Goal: Transaction & Acquisition: Book appointment/travel/reservation

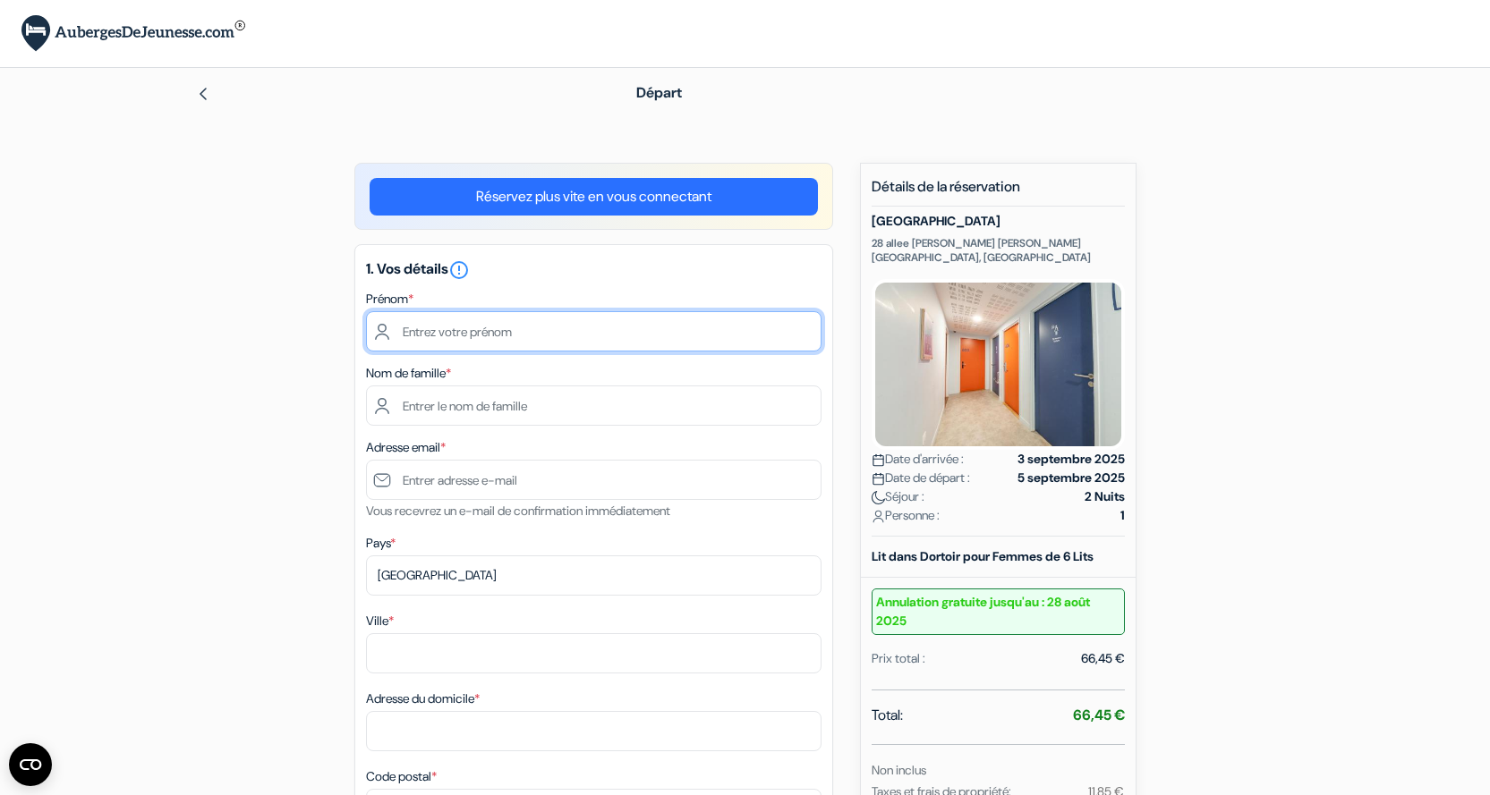
click at [413, 328] on input "text" at bounding box center [593, 331] width 455 height 40
type input "Odile"
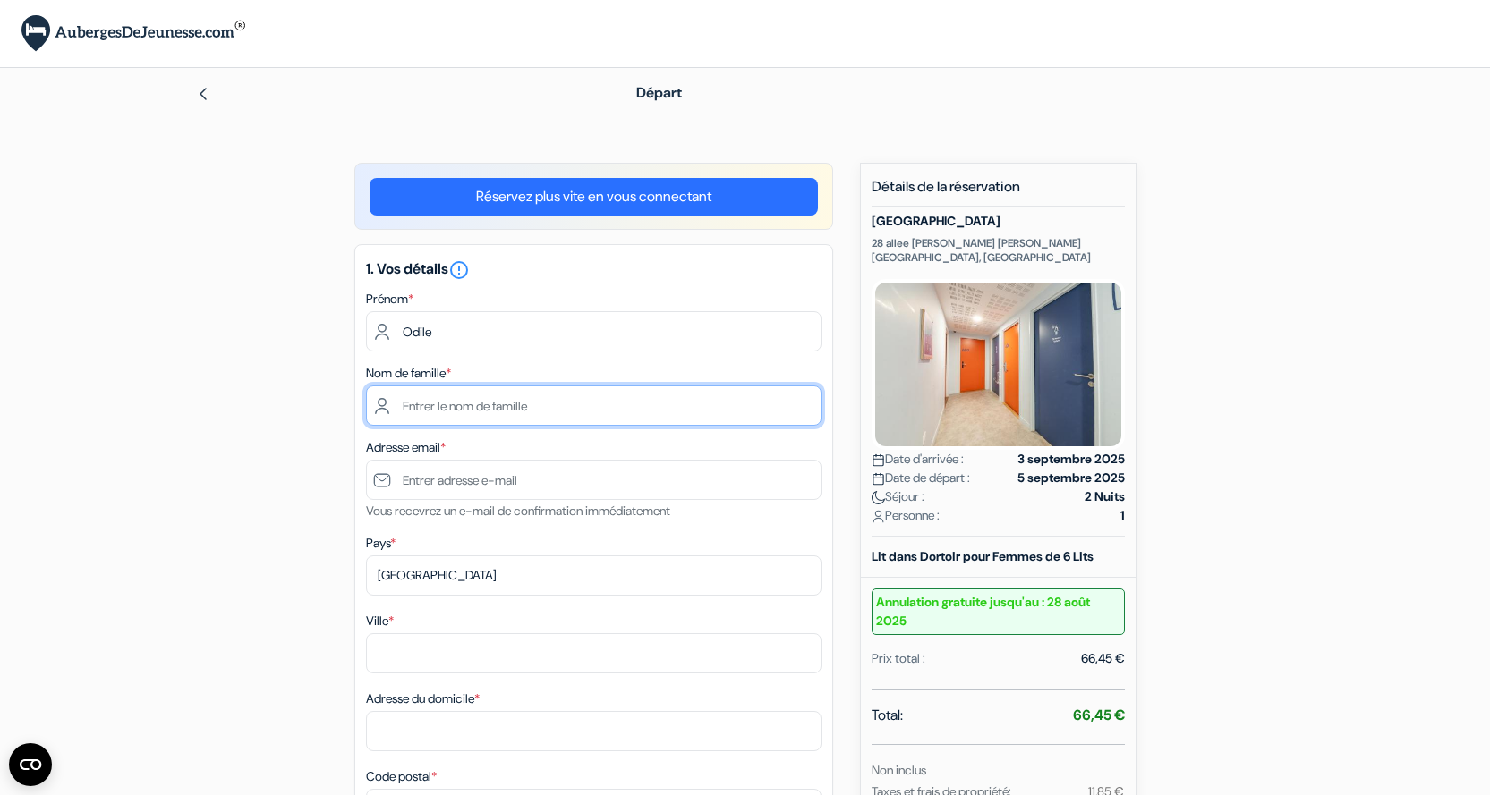
click at [410, 409] on input "text" at bounding box center [593, 406] width 455 height 40
type input "IBERTI"
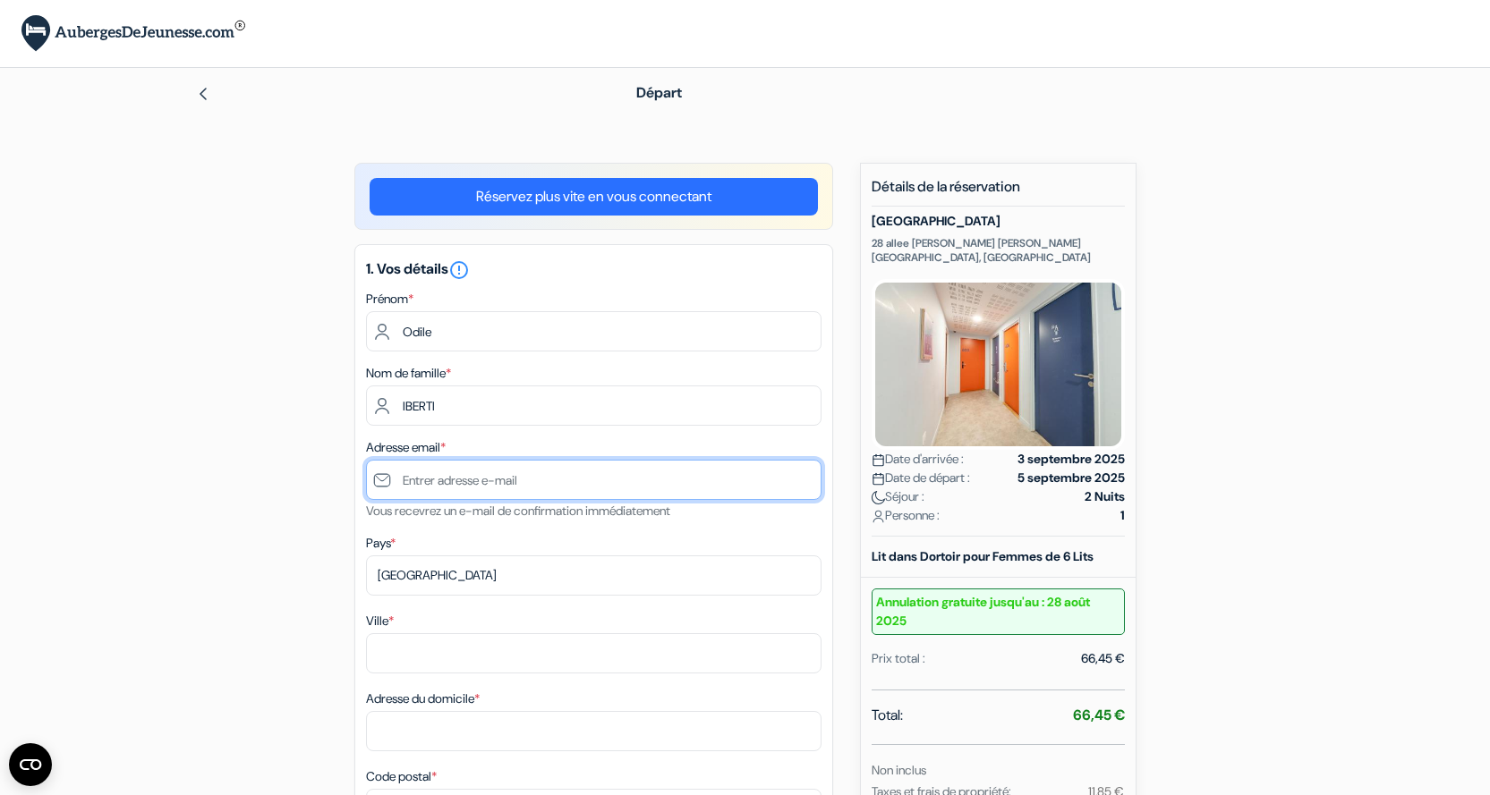
click at [434, 481] on input "text" at bounding box center [593, 480] width 455 height 40
type input "[EMAIL_ADDRESS][DOMAIN_NAME]"
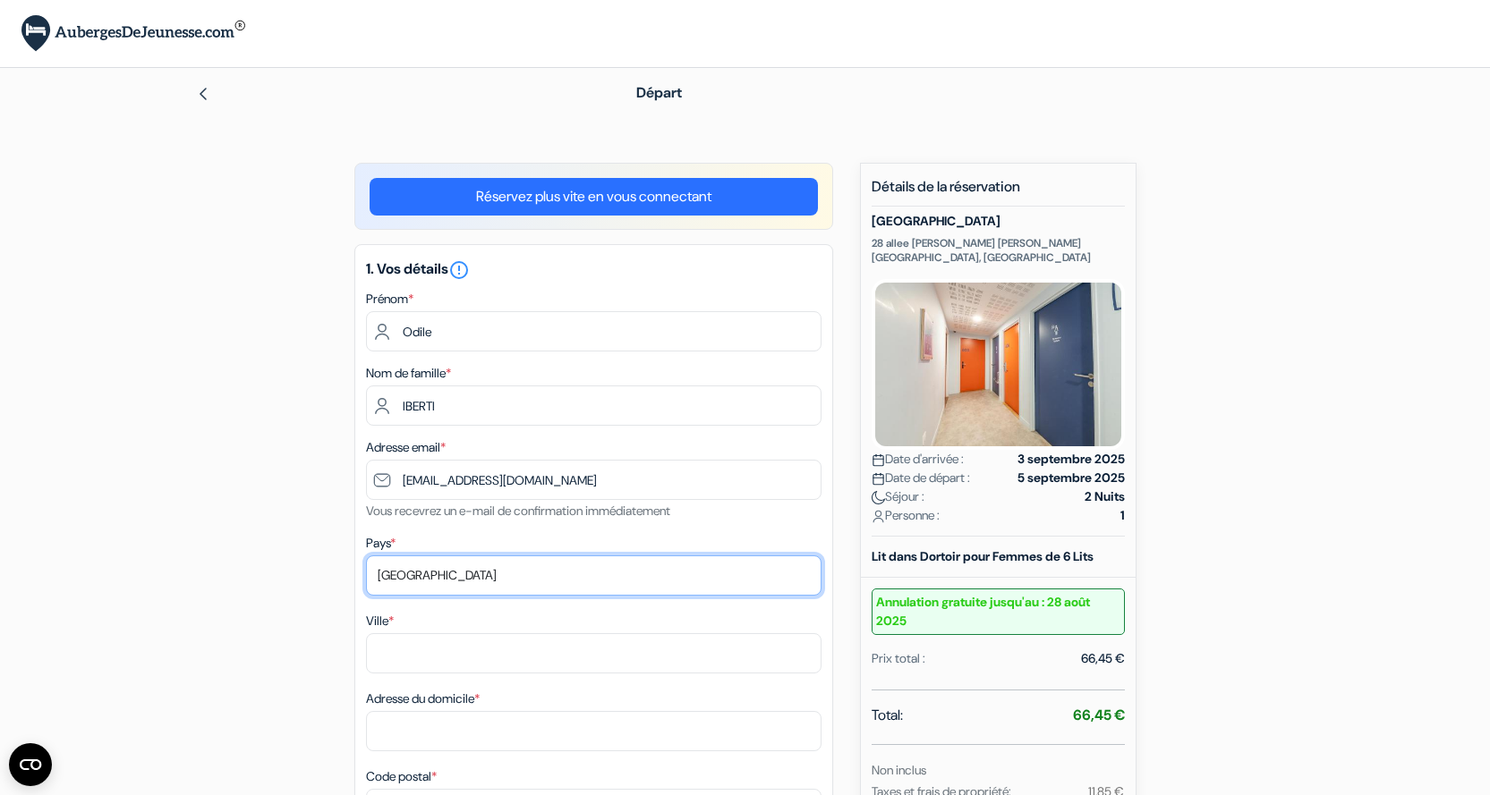
click at [438, 574] on select "Selectionner le pays Abkhazie Afghanistan Afrique du Sud Albanie Algérie Allema…" at bounding box center [593, 576] width 455 height 40
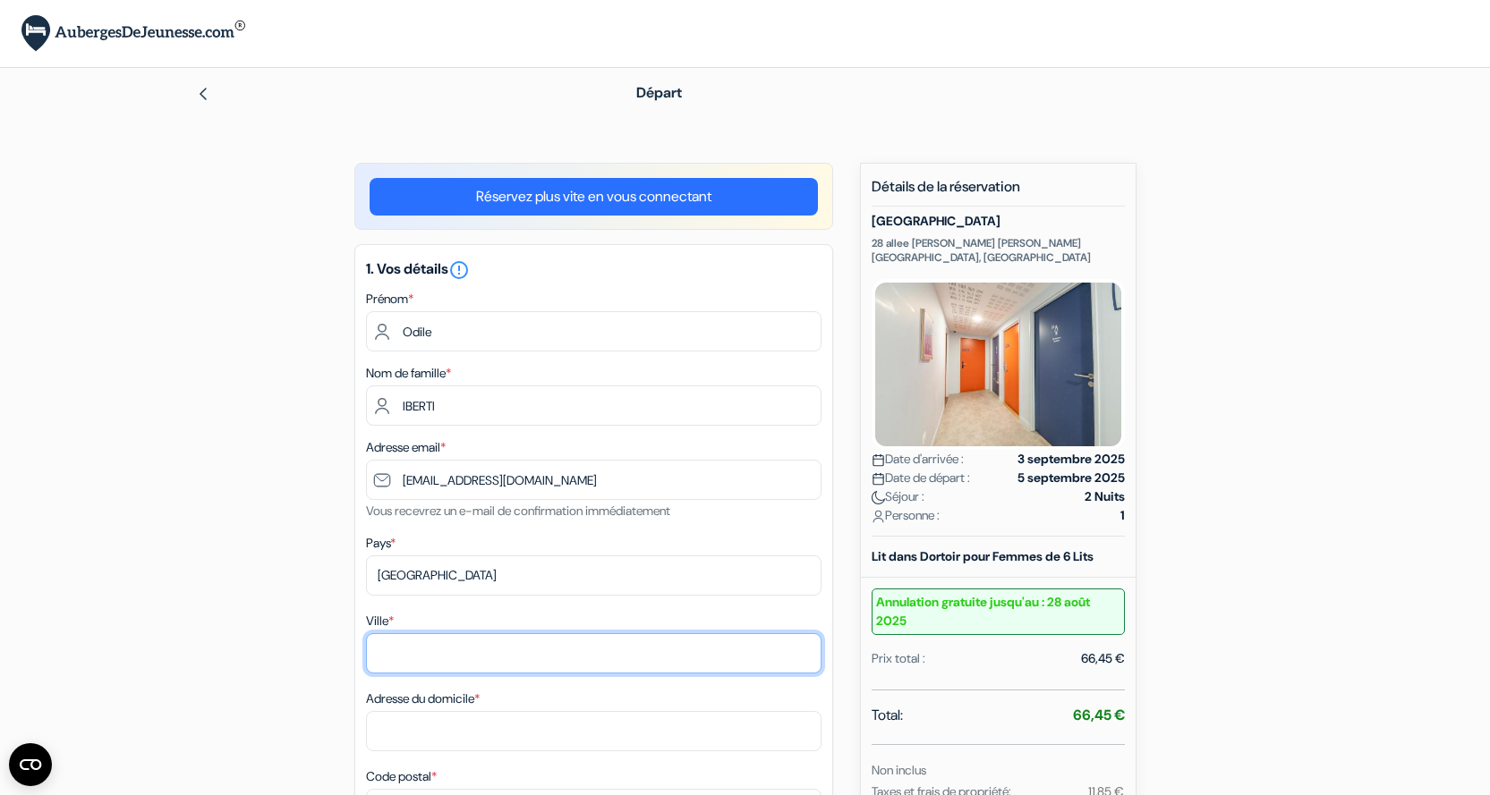
click at [437, 662] on input "Ville *" at bounding box center [593, 653] width 455 height 40
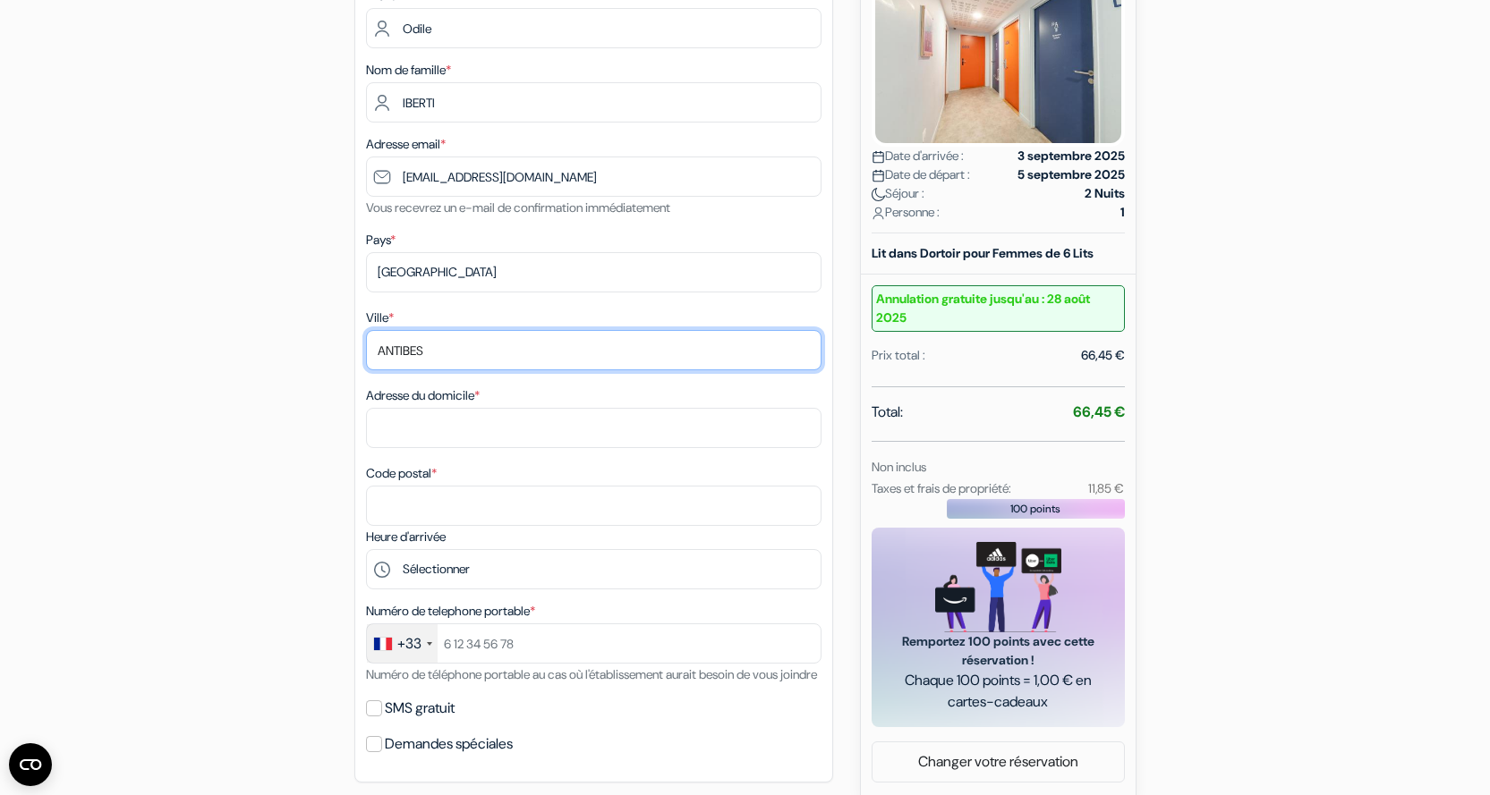
scroll to position [358, 0]
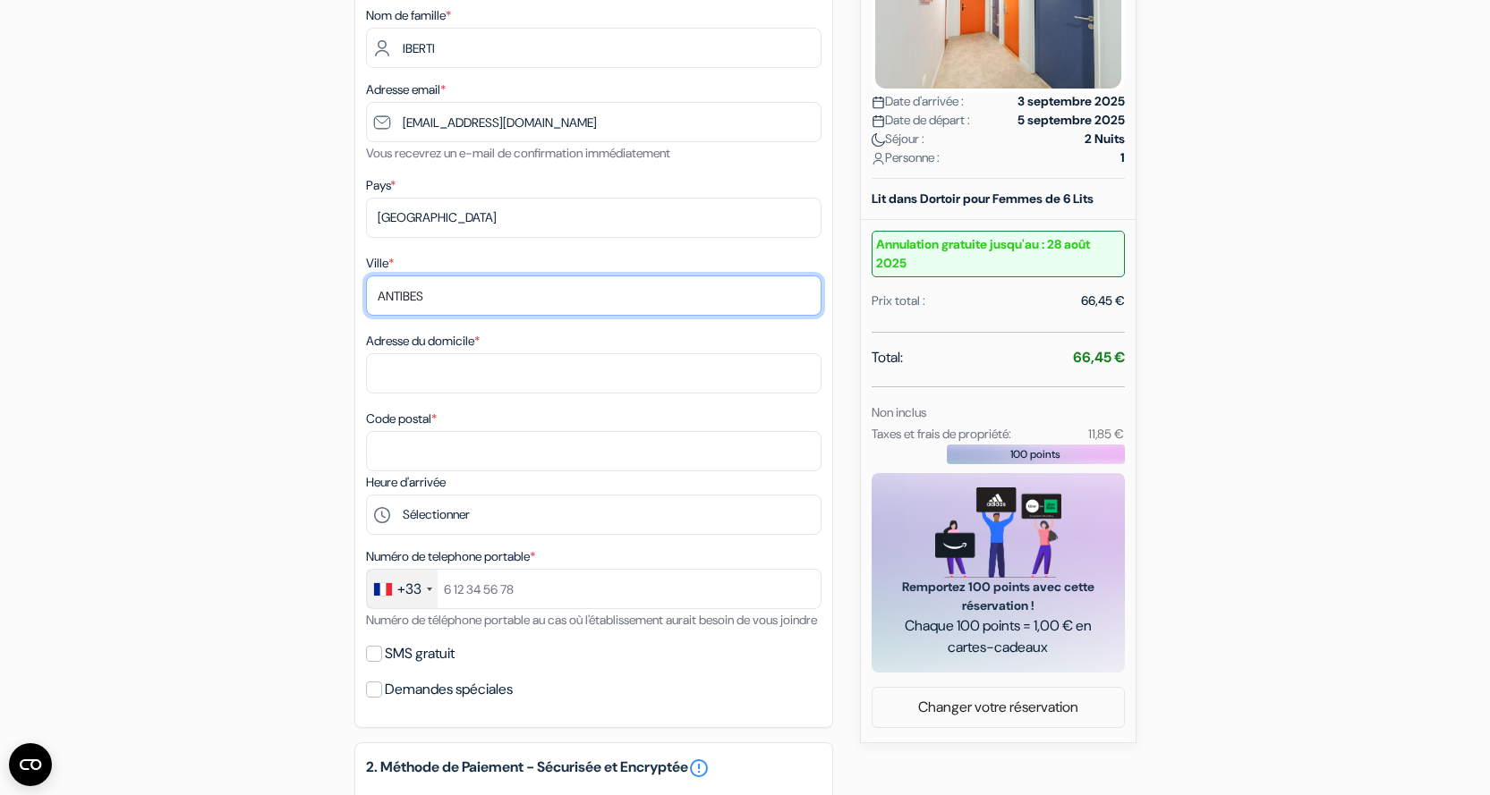
type input "ANTIBES"
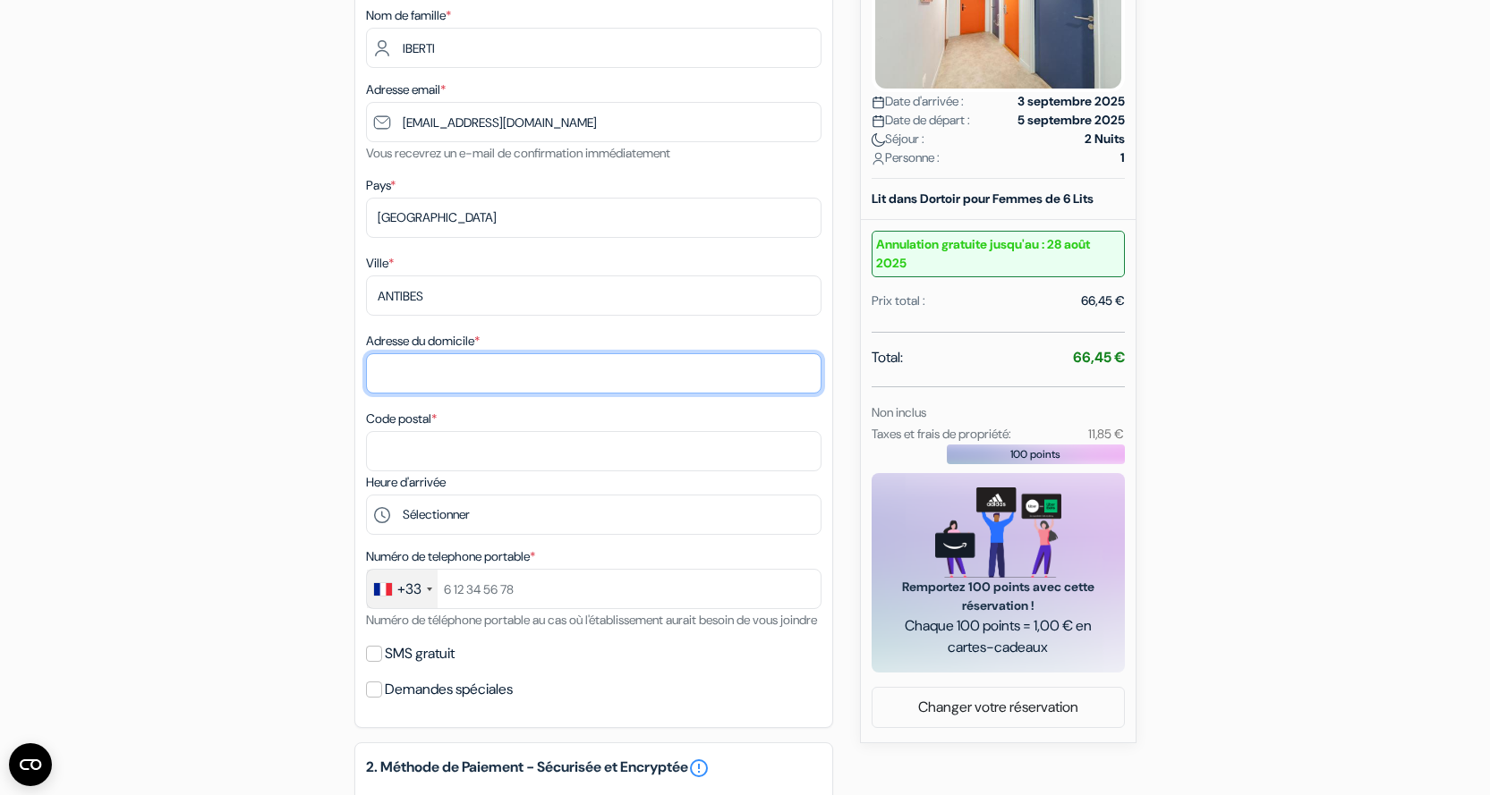
click at [419, 379] on input "Adresse du domicile *" at bounding box center [593, 373] width 455 height 40
type input "17 rue Andréossy"
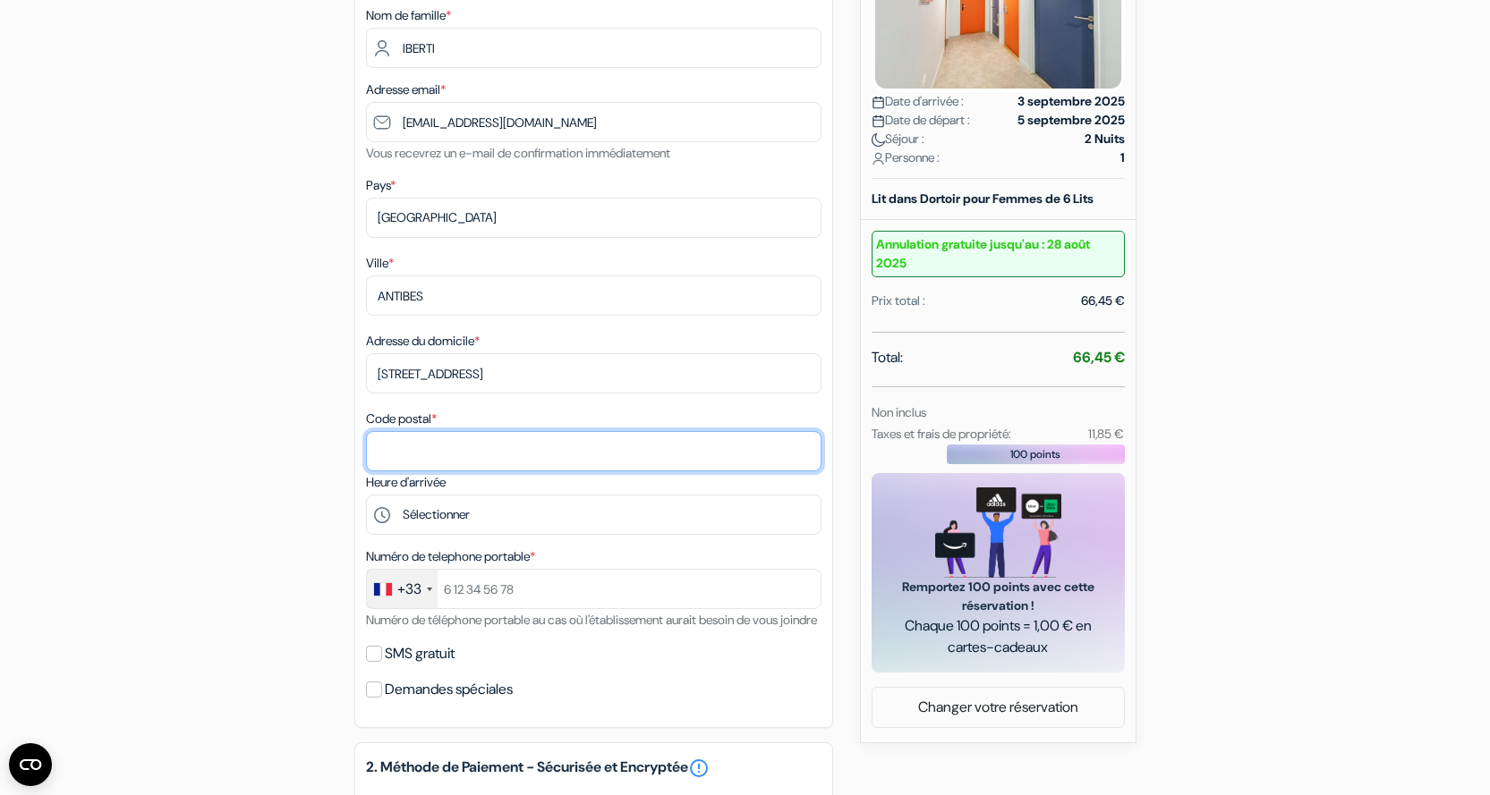
click at [458, 456] on input "Code postal *" at bounding box center [593, 451] width 455 height 40
type input "06600"
click at [583, 659] on div "1. Vos détails error_outline Prénom * Odile Nom de famille * IBERTI Adresse ema…" at bounding box center [593, 307] width 479 height 842
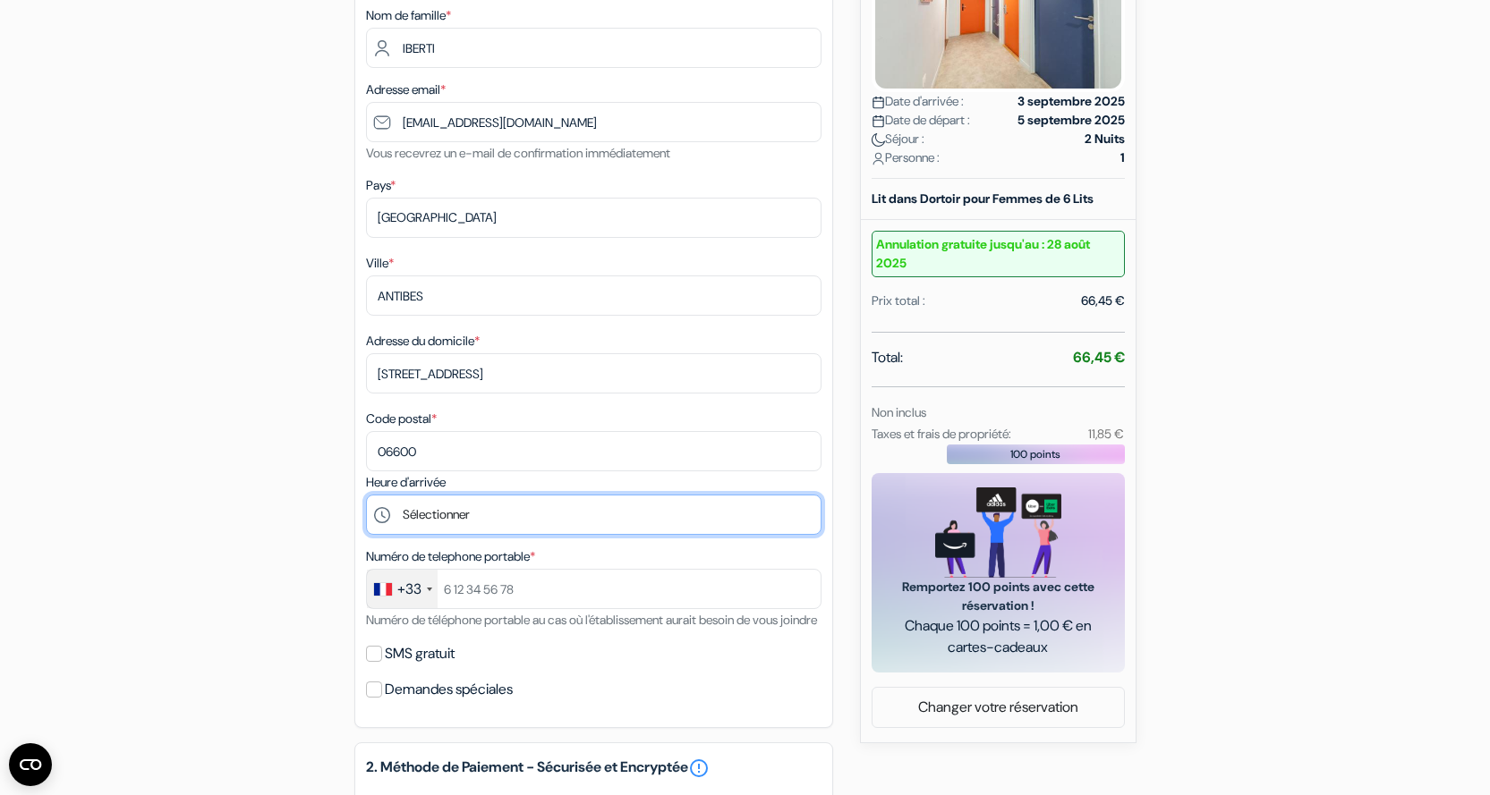
click at [436, 511] on select "Sélectionner 15:00 16:00 17:00 18:00 19:00 20:00 21:00 22:00 23:00" at bounding box center [593, 515] width 455 height 40
select select "15"
click at [366, 495] on select "Sélectionner 15:00 16:00 17:00 18:00 19:00 20:00 21:00 22:00 23:00" at bounding box center [593, 515] width 455 height 40
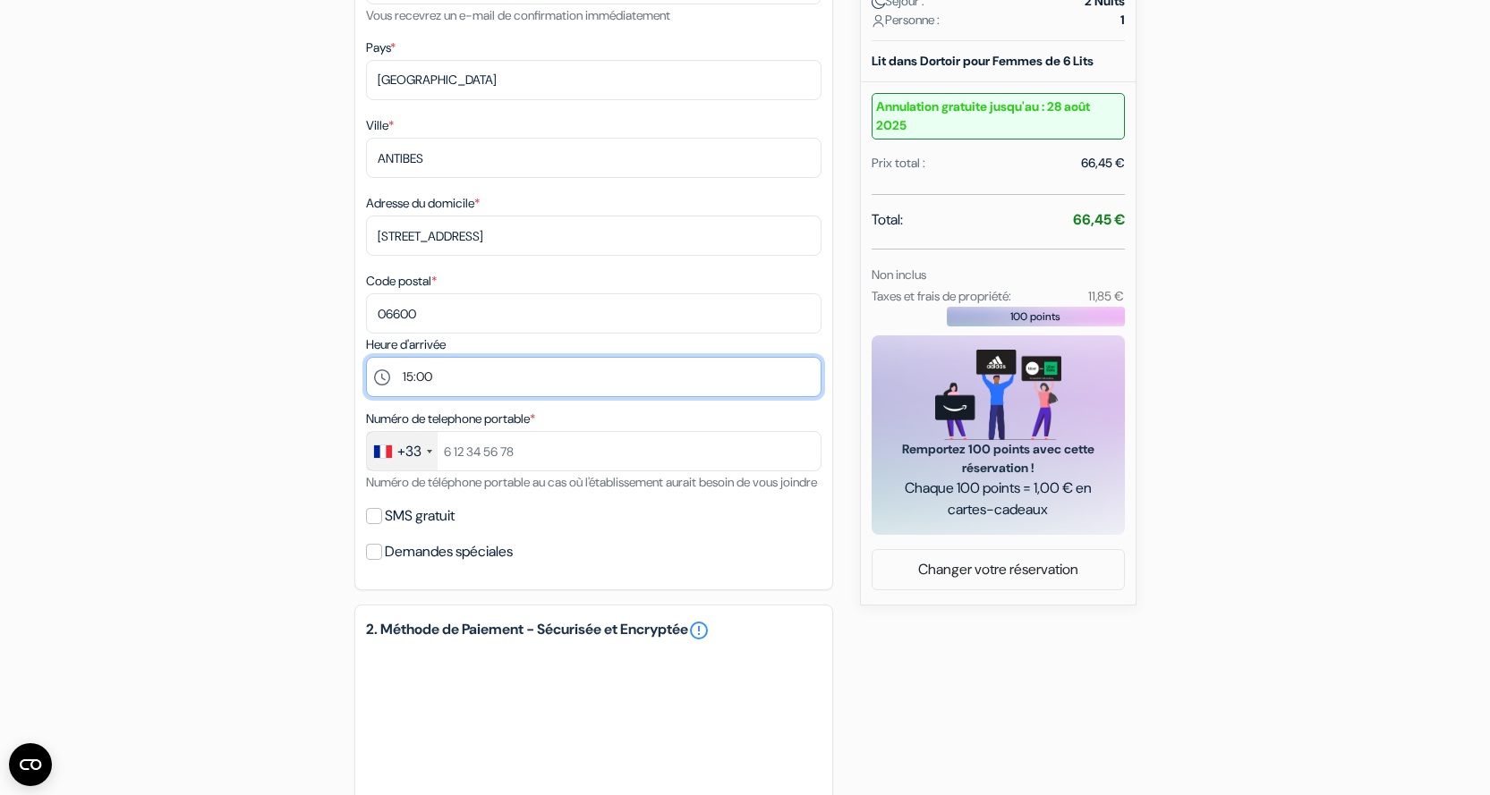
scroll to position [537, 0]
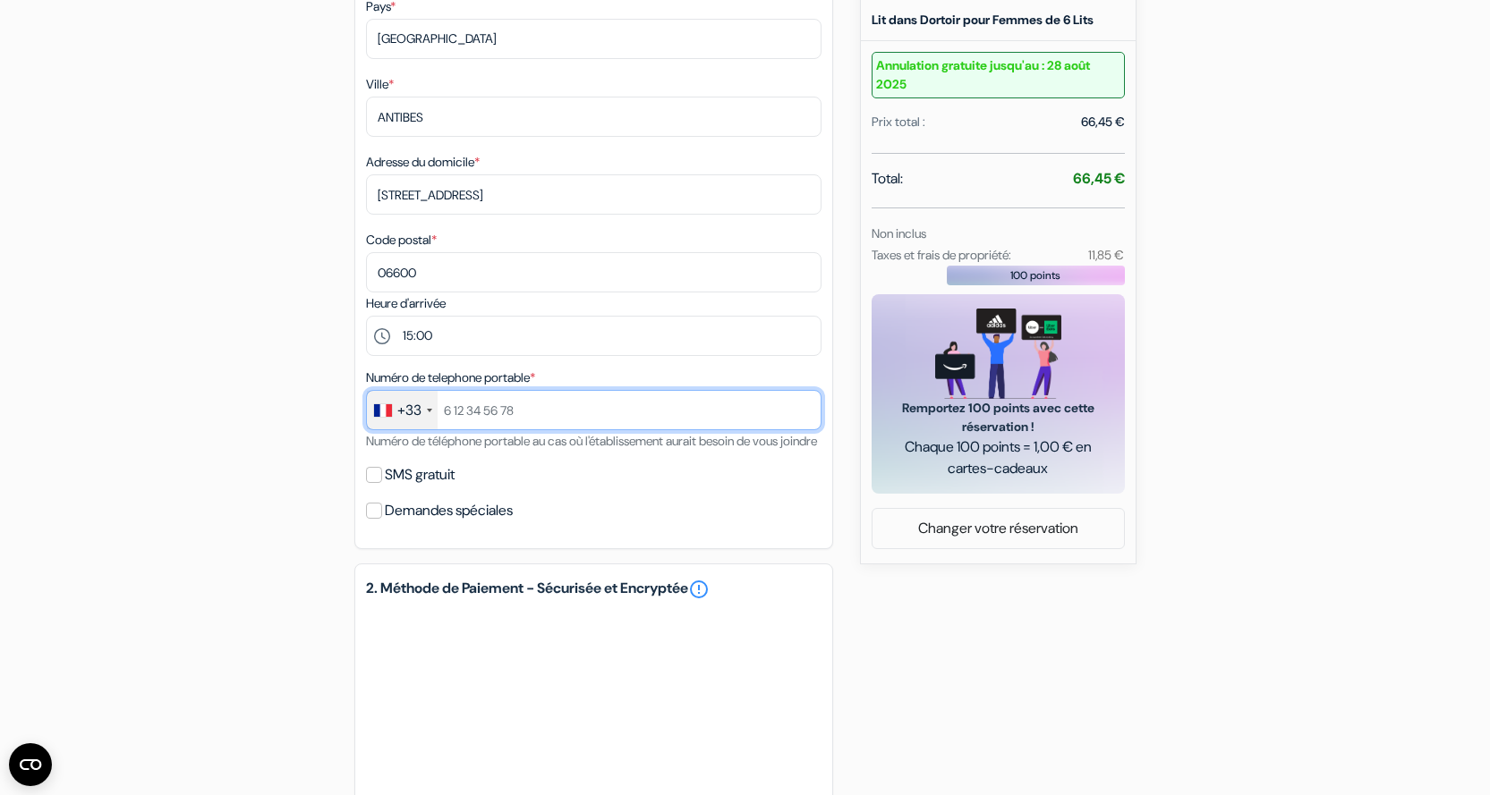
click at [477, 408] on input "text" at bounding box center [593, 410] width 455 height 40
drag, startPoint x: 541, startPoint y: 412, endPoint x: 494, endPoint y: 406, distance: 47.8
click at [494, 406] on input "text" at bounding box center [593, 410] width 455 height 40
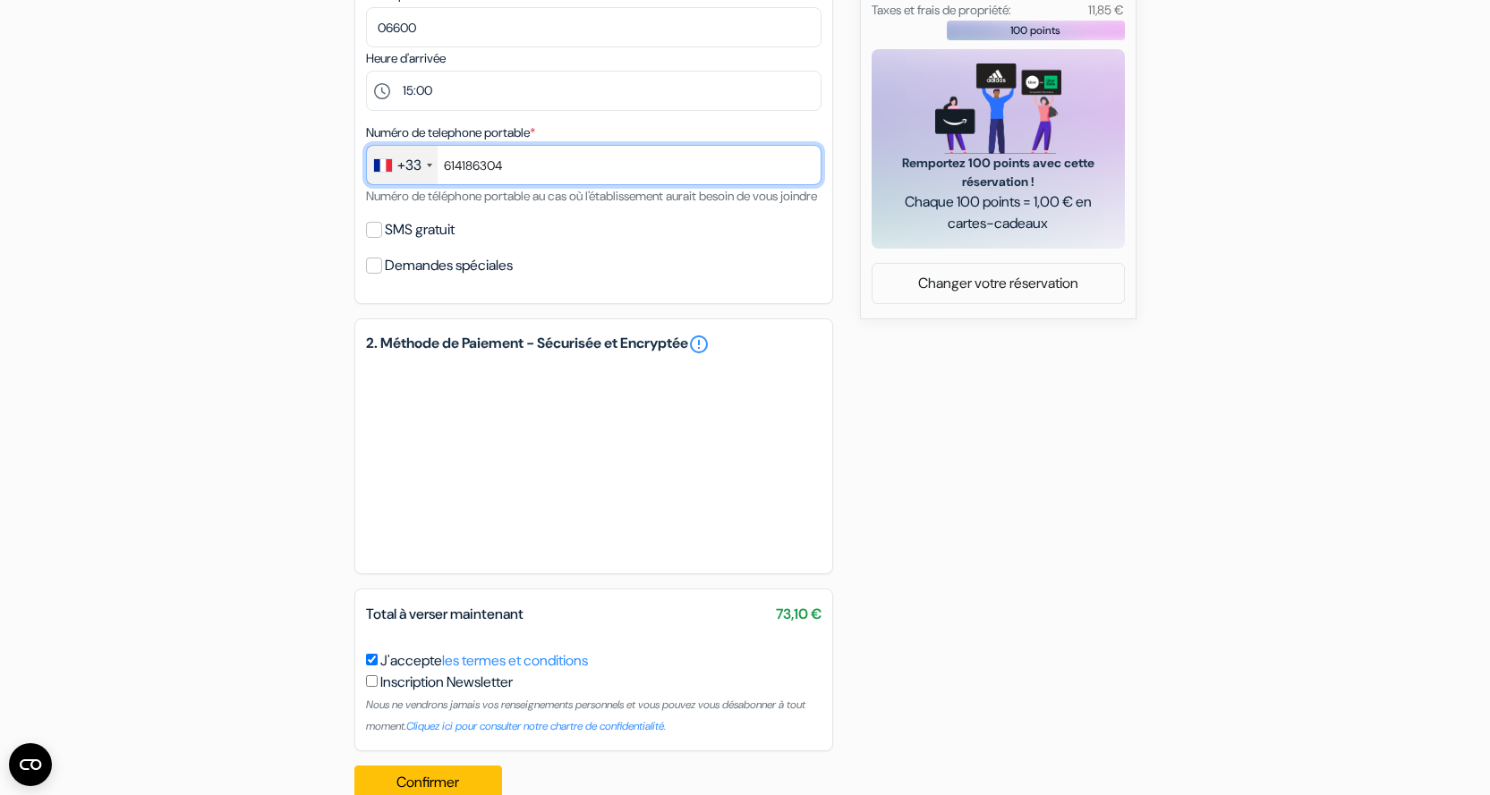
scroll to position [805, 0]
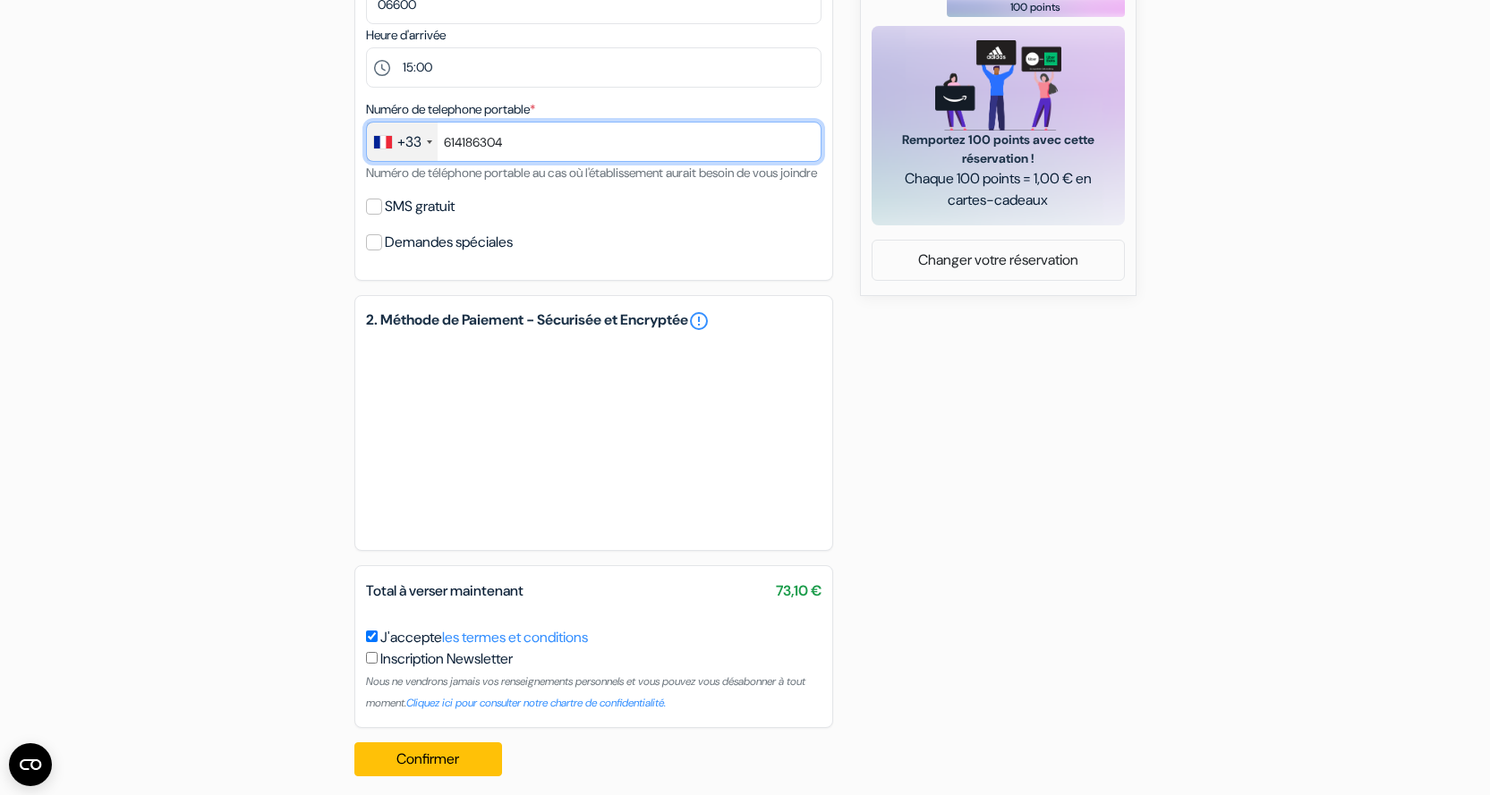
type input "614186304"
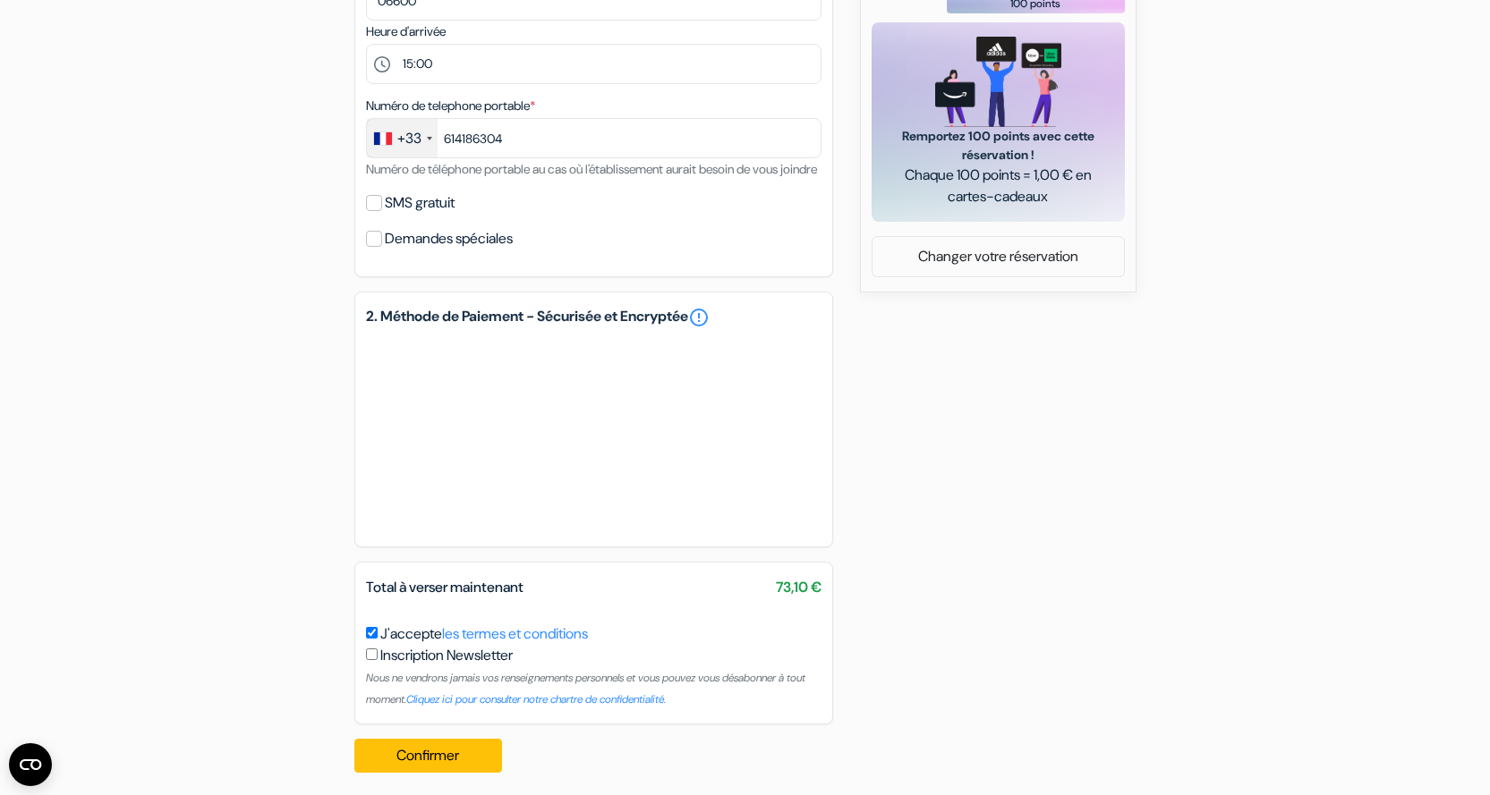
scroll to position [840, 0]
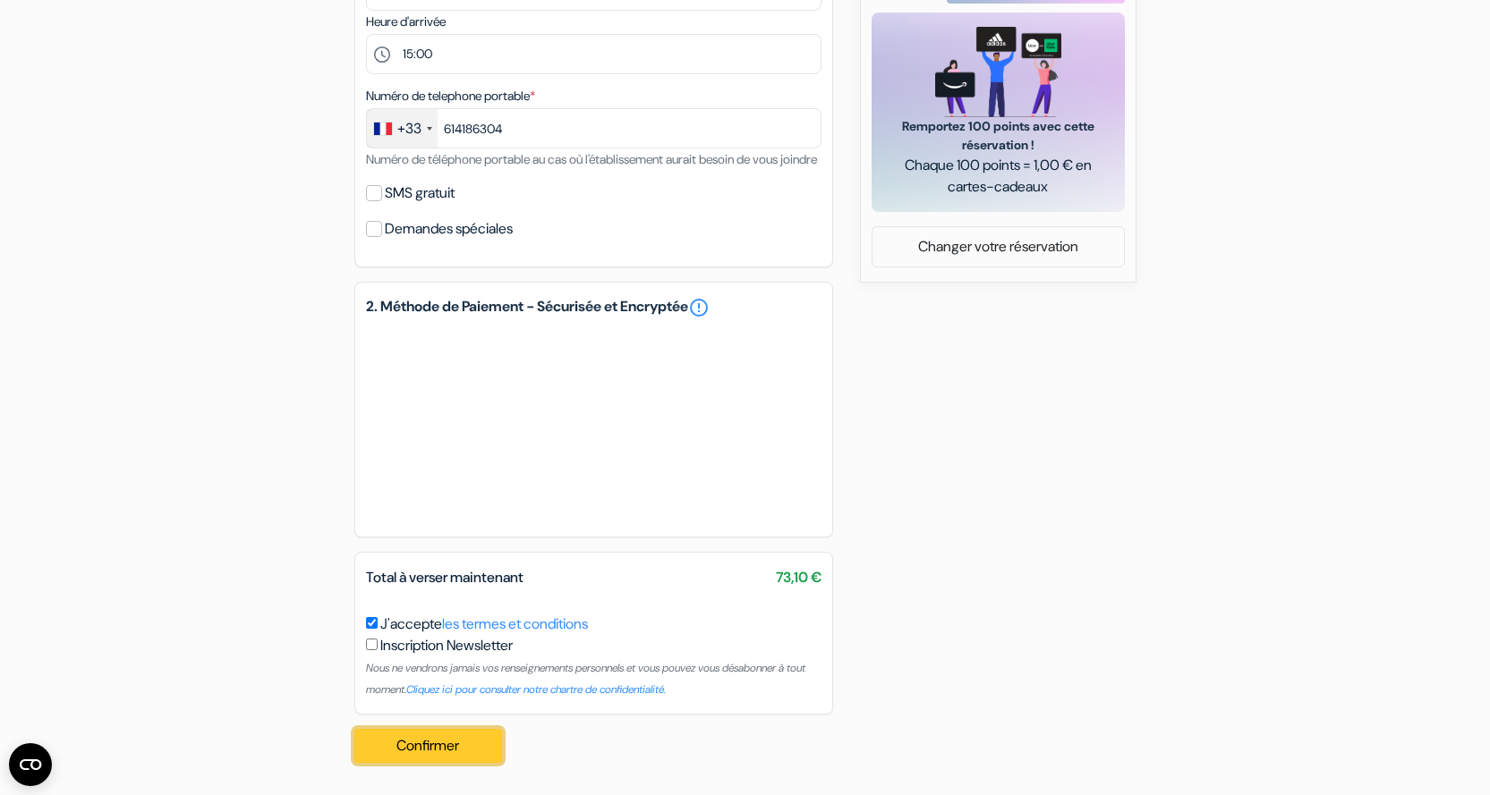
click at [428, 746] on button "Confirmer Loading..." at bounding box center [428, 746] width 149 height 34
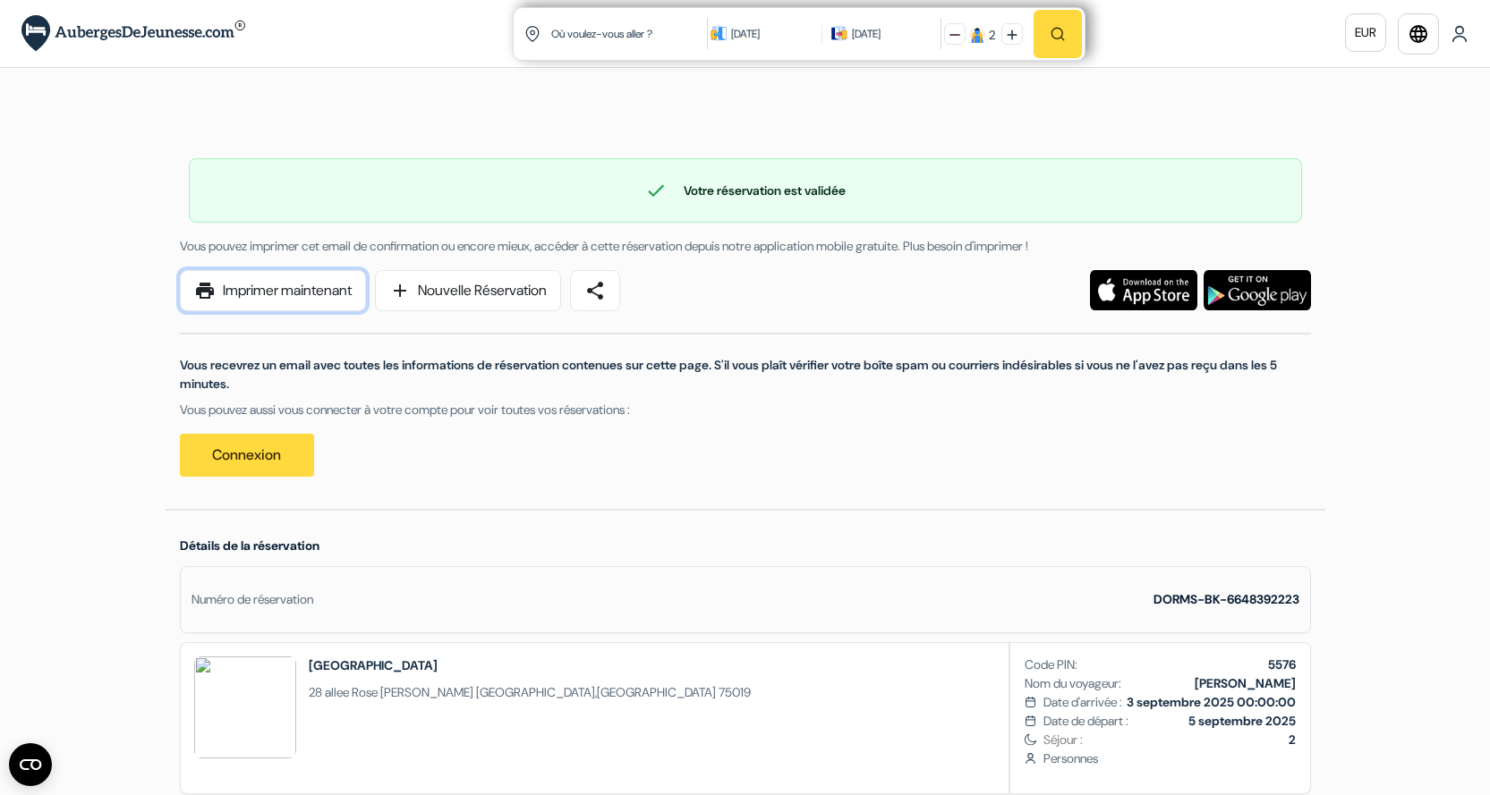
click at [263, 297] on link "print Imprimer maintenant" at bounding box center [273, 290] width 186 height 41
